Goal: Information Seeking & Learning: Learn about a topic

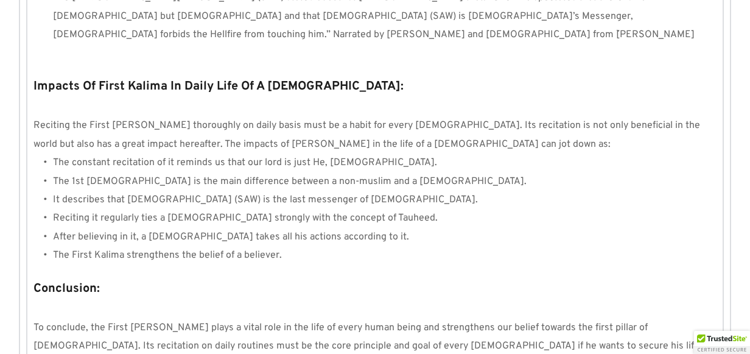
scroll to position [1211, 0]
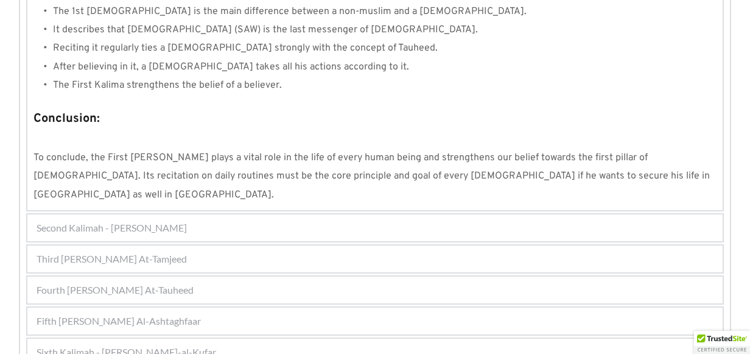
click at [225, 276] on div "Fourth [PERSON_NAME] At-Tauheed" at bounding box center [374, 289] width 695 height 27
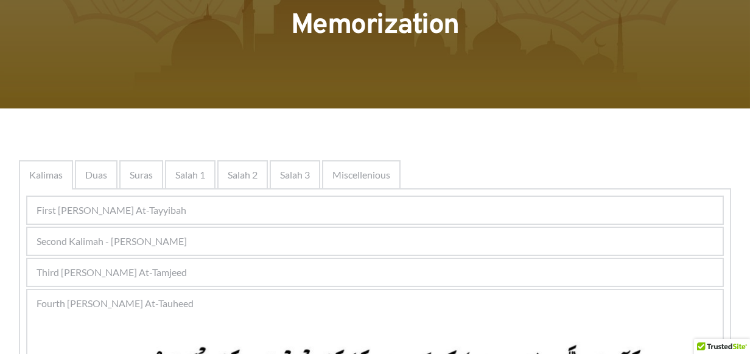
scroll to position [113, 0]
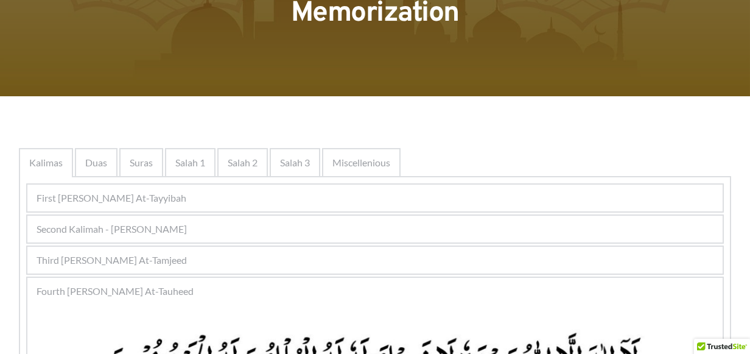
click at [159, 259] on span "Third Kalimah - Kalimah At-Tamjeed" at bounding box center [112, 260] width 150 height 15
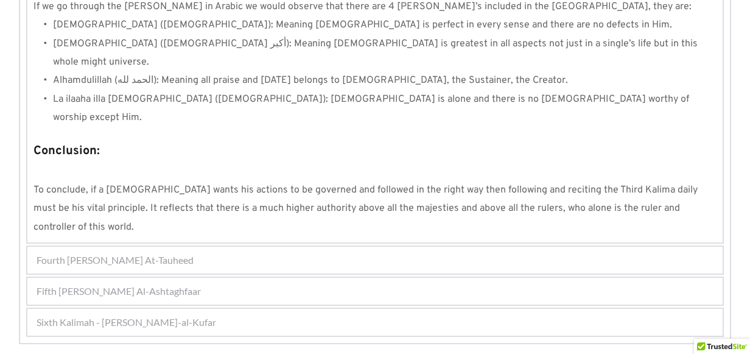
scroll to position [1145, 0]
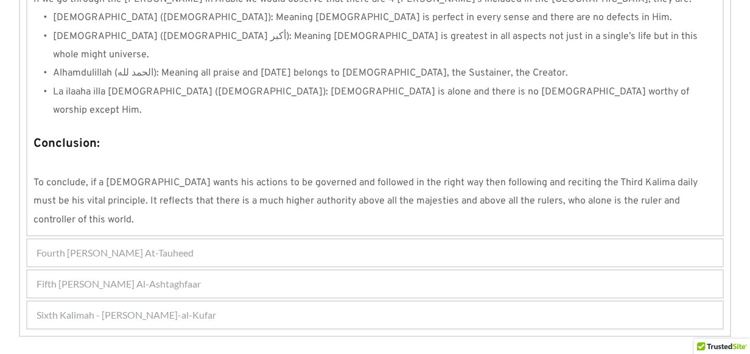
click at [159, 245] on span "Fourth Kalimah - Kalimah At-Tauheed" at bounding box center [115, 252] width 157 height 15
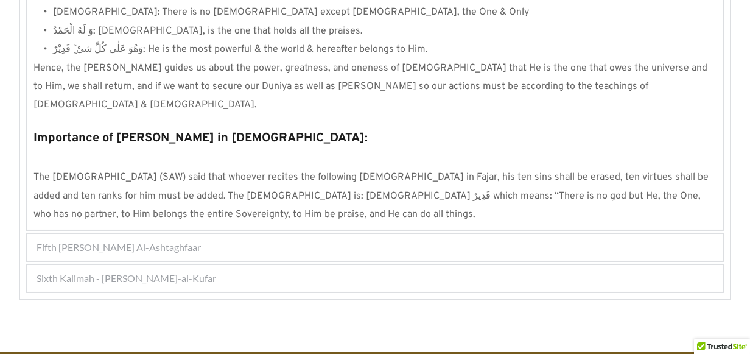
scroll to position [1208, 0]
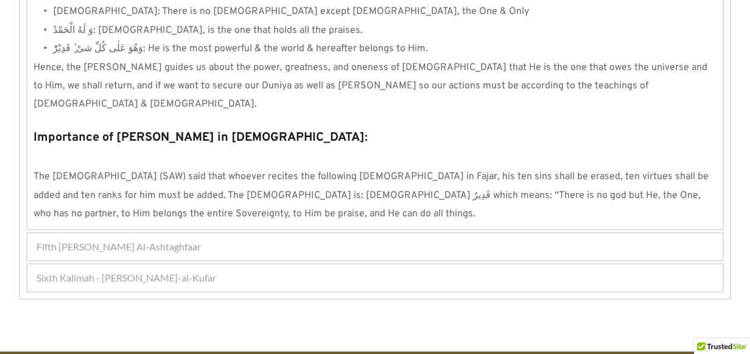
click at [195, 239] on span "Fifth Kalimah - Kalimah Al-Ashtaghfaar" at bounding box center [119, 246] width 164 height 15
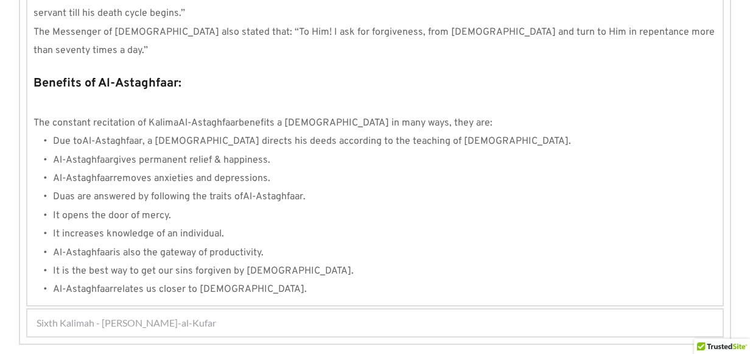
scroll to position [1426, 0]
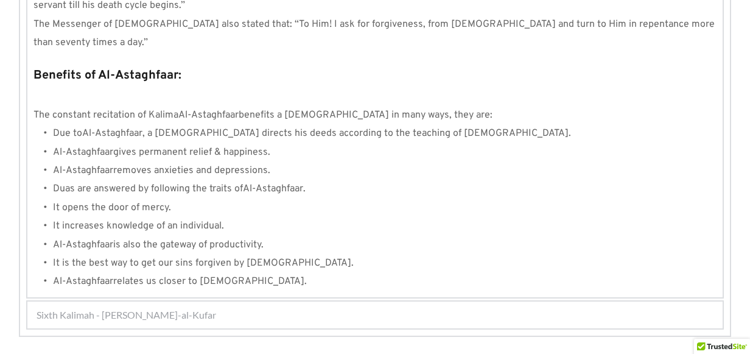
click at [239, 301] on div "Sixth Kalimah - Kalimah Radd-al-Kufar" at bounding box center [374, 314] width 695 height 27
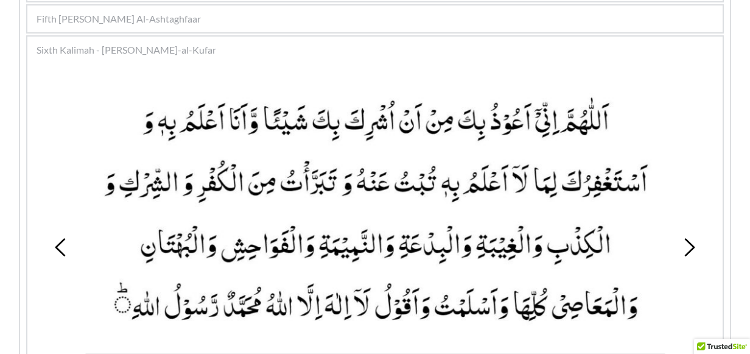
scroll to position [390, 0]
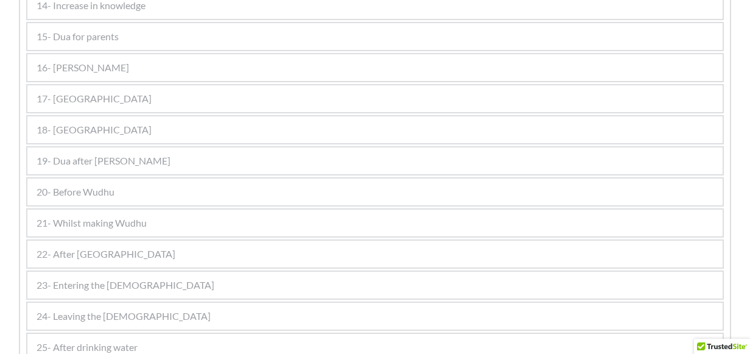
scroll to position [740, 0]
click at [97, 158] on span "20- Before Wudhu" at bounding box center [76, 160] width 78 height 15
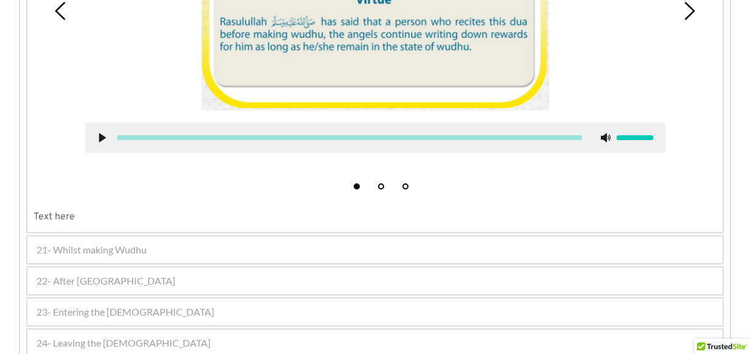
scroll to position [1106, 0]
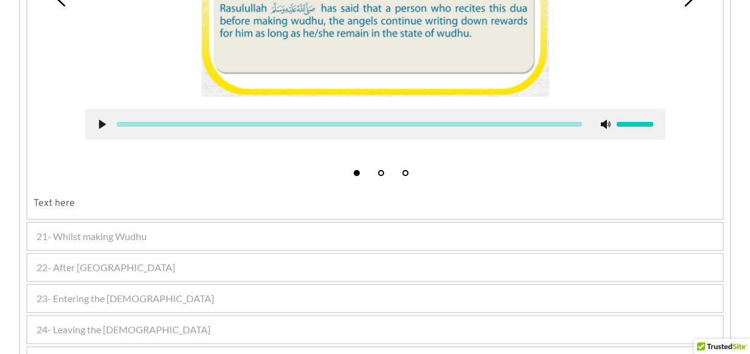
click at [134, 231] on span "21- Whilst making Wudhu" at bounding box center [92, 236] width 110 height 15
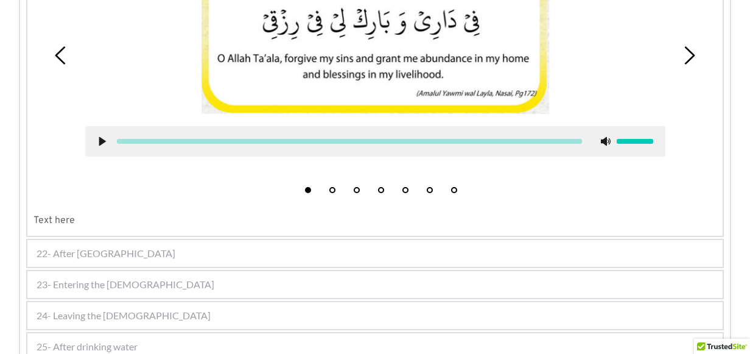
scroll to position [1098, 0]
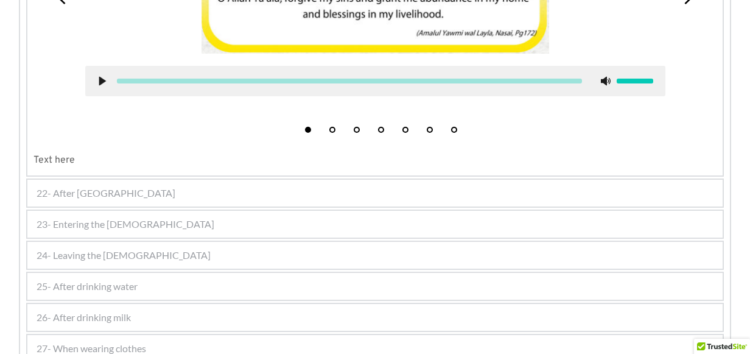
click at [110, 194] on div "22- After [GEOGRAPHIC_DATA]" at bounding box center [374, 193] width 695 height 27
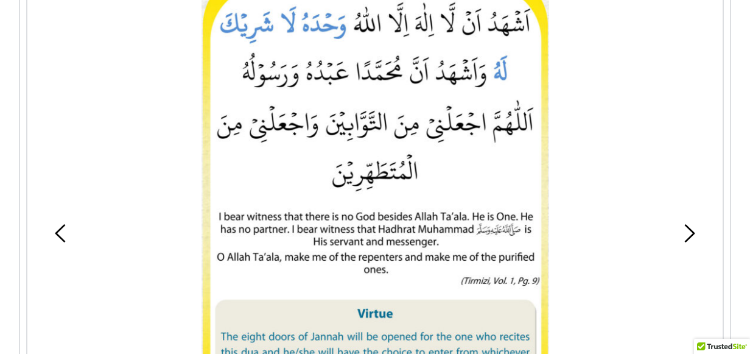
scroll to position [1034, 0]
